Goal: Transaction & Acquisition: Purchase product/service

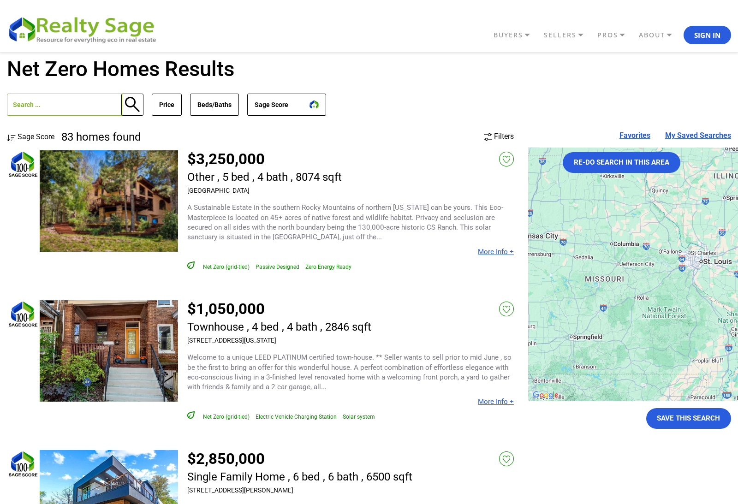
click at [18, 111] on input "text" at bounding box center [64, 105] width 115 height 22
drag, startPoint x: 18, startPoint y: 111, endPoint x: 0, endPoint y: 0, distance: 112.5
click at [52, 127] on div "New hampshire 83 homes found Price Min No Min $0 $50,000 $100,000 $200,000 $300…" at bounding box center [369, 104] width 724 height 54
drag, startPoint x: 0, startPoint y: 0, endPoint x: 52, endPoint y: 127, distance: 137.7
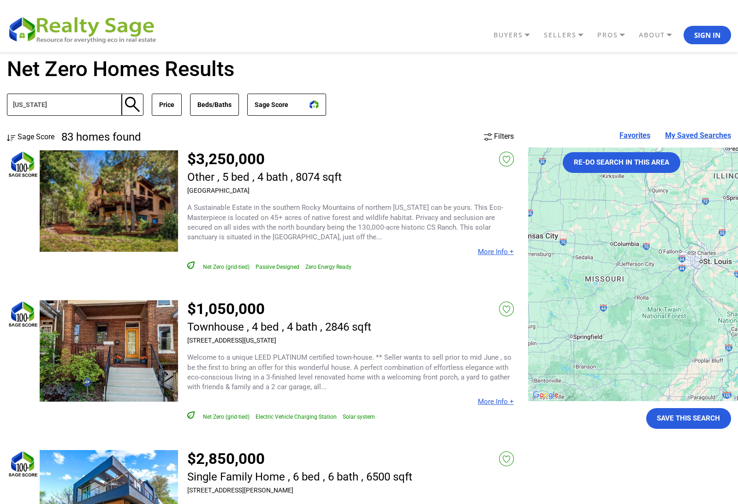
click at [52, 127] on div "New hampshire 83 homes found Price Min No Min $0 $50,000 $100,000 $200,000 $300…" at bounding box center [369, 104] width 724 height 54
click at [135, 105] on button "button" at bounding box center [132, 105] width 22 height 22
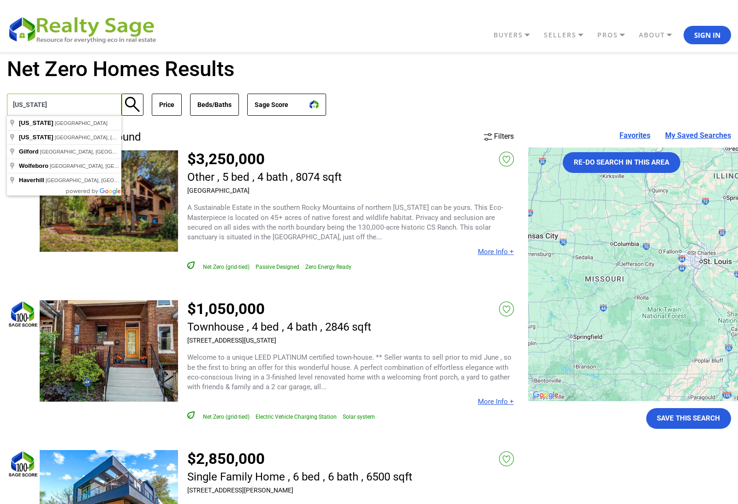
click at [65, 104] on input "New hampshire" at bounding box center [64, 105] width 115 height 22
type input "New Hampshire, USA"
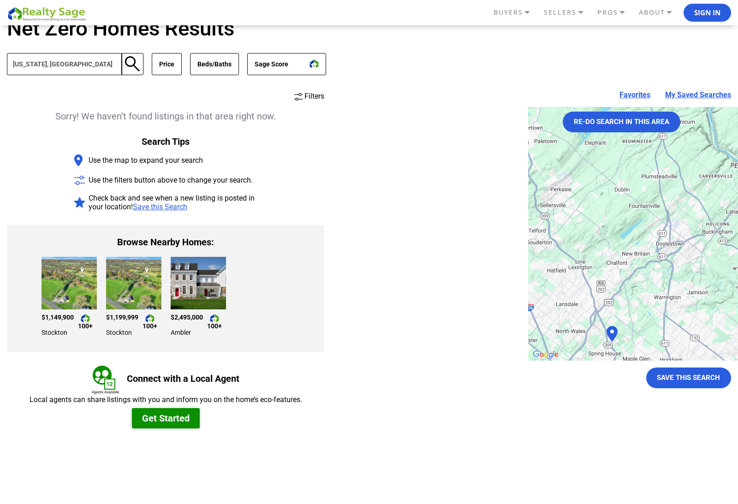
scroll to position [41, 0]
click at [74, 279] on img at bounding box center [68, 282] width 55 height 53
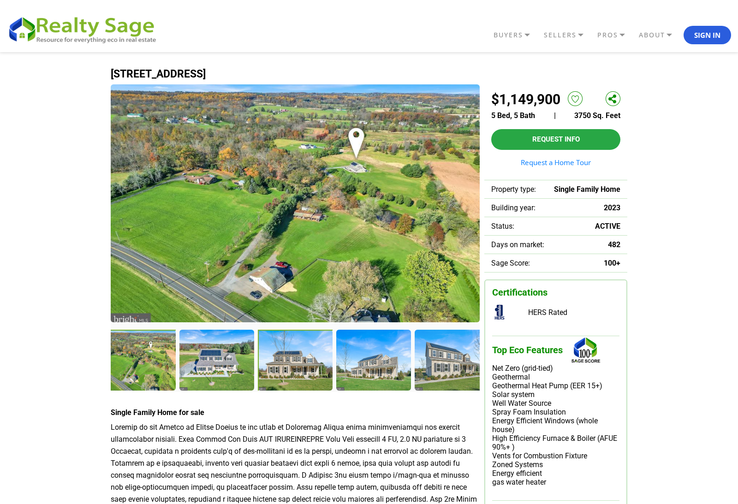
click at [296, 362] on div at bounding box center [296, 361] width 77 height 63
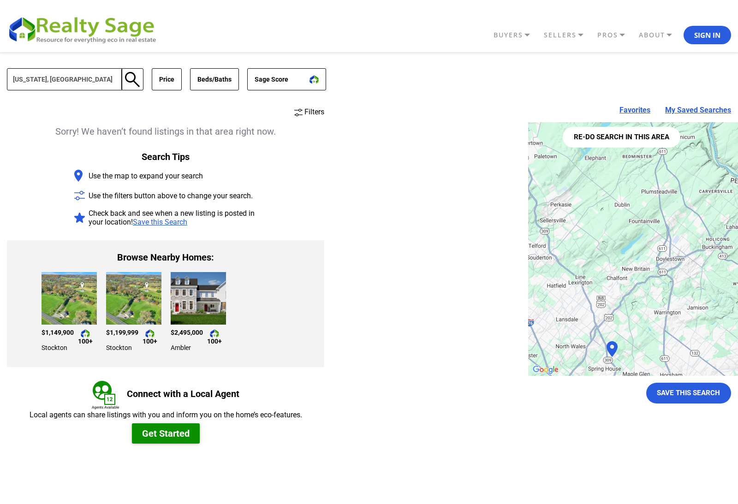
click at [619, 140] on button "Re-do search in this area" at bounding box center [621, 137] width 118 height 21
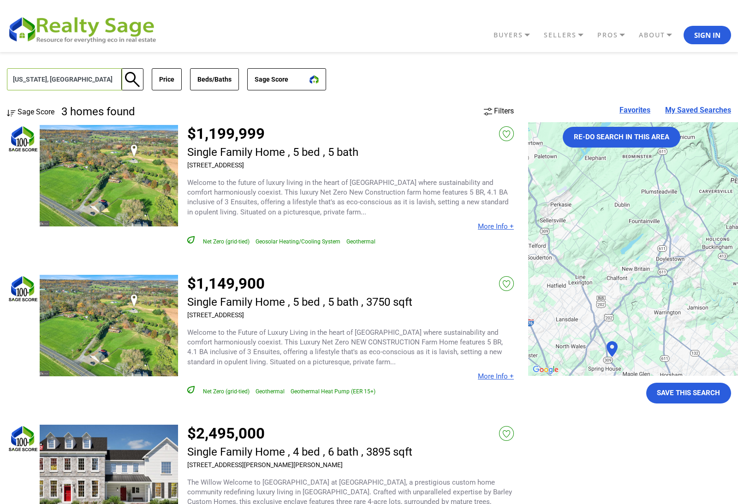
click at [73, 78] on input "New Hampshire, United States" at bounding box center [64, 79] width 115 height 22
